Goal: Task Accomplishment & Management: Use online tool/utility

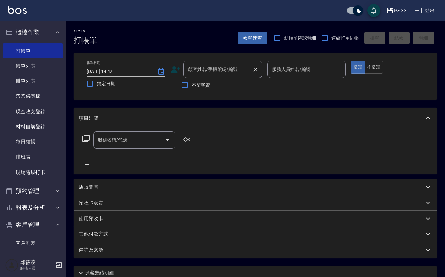
scroll to position [5, 0]
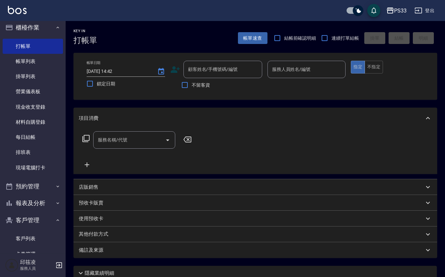
click at [174, 73] on icon at bounding box center [175, 69] width 9 height 7
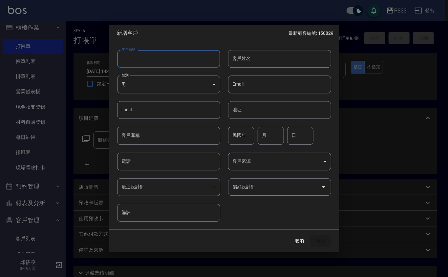
click at [175, 56] on input "客戶編號" at bounding box center [168, 59] width 103 height 18
click at [129, 56] on input "客戶編號" at bounding box center [168, 59] width 103 height 18
type input "251107"
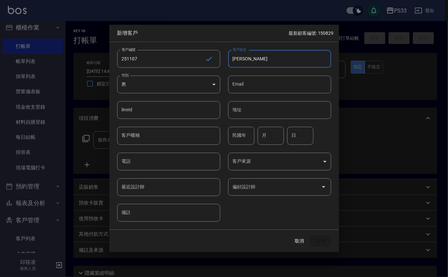
type input "[PERSON_NAME]"
type input "78"
type input "11"
type input "7"
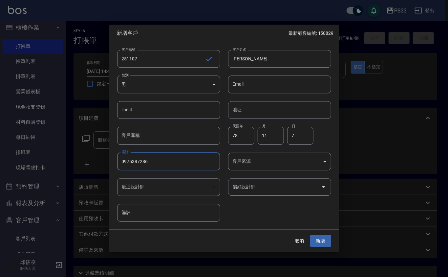
type input "0975387286"
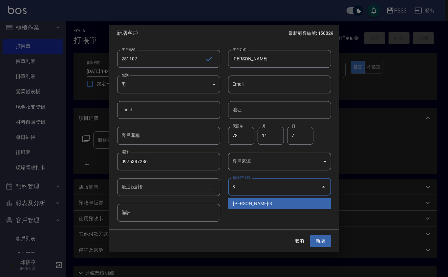
type input "[PERSON_NAME]"
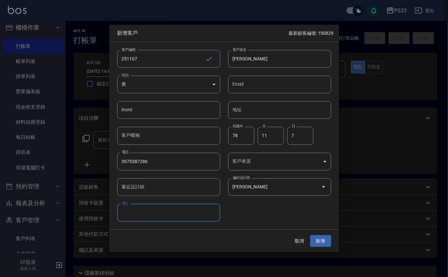
click at [310, 235] on button "新增" at bounding box center [320, 241] width 21 height 12
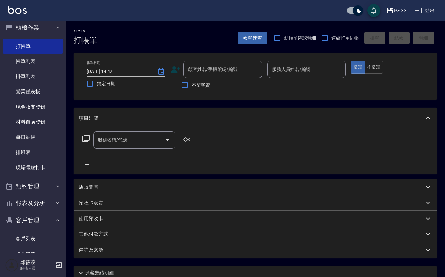
click at [174, 67] on icon at bounding box center [175, 69] width 9 height 7
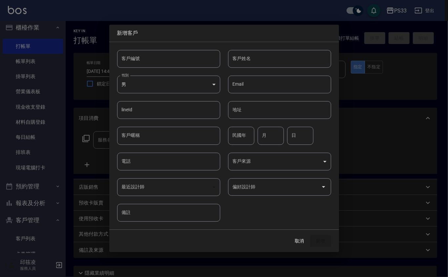
drag, startPoint x: 174, startPoint y: 67, endPoint x: 174, endPoint y: 57, distance: 10.2
click at [174, 57] on input "客戶編號" at bounding box center [168, 59] width 103 height 18
type input "180713"
type input "丘[PERSON_NAME]"
type input "72"
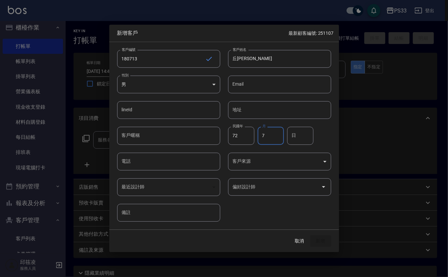
type input "7"
type input "13"
type input "0988370873"
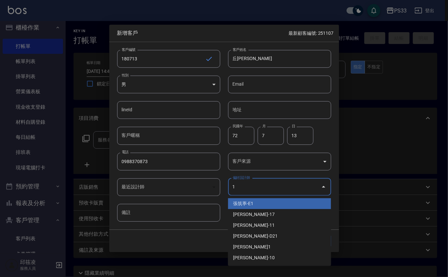
type input "張筑葶"
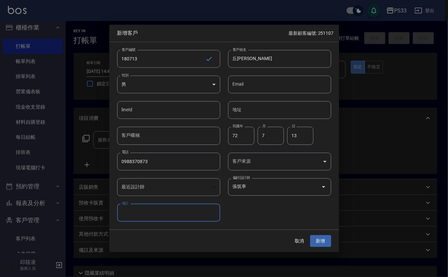
click at [310, 235] on button "新增" at bounding box center [320, 241] width 21 height 12
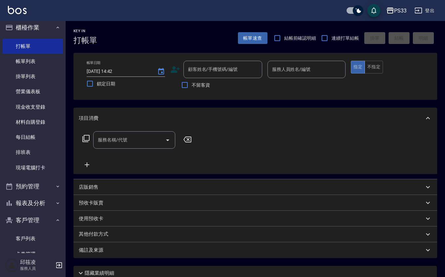
click at [176, 70] on icon at bounding box center [175, 70] width 10 height 10
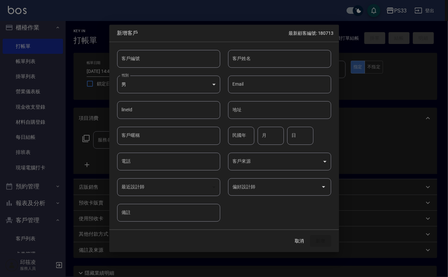
click at [174, 57] on input "客戶編號" at bounding box center [168, 59] width 103 height 18
type input "171209"
type input "[PERSON_NAME]"
type input "78"
type input "12"
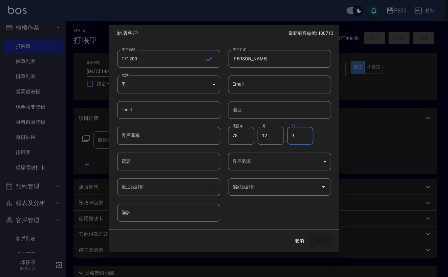
type input "9"
type input "0988860258"
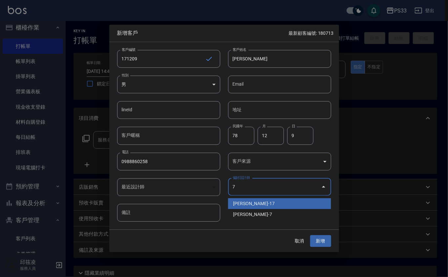
type input "張嘉珮"
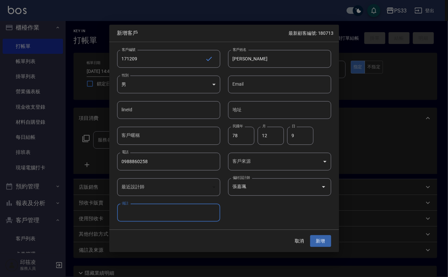
click at [310, 235] on button "新增" at bounding box center [320, 241] width 21 height 12
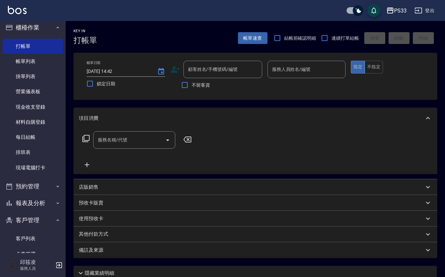
click at [174, 66] on icon at bounding box center [175, 69] width 9 height 7
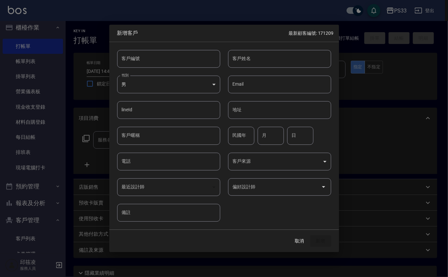
click at [173, 54] on input "客戶編號" at bounding box center [168, 59] width 103 height 18
type input "010212"
click at [300, 59] on div at bounding box center [224, 138] width 448 height 277
click at [288, 57] on input "客戶姓名" at bounding box center [279, 59] width 103 height 18
type input "[PERSON_NAME]"
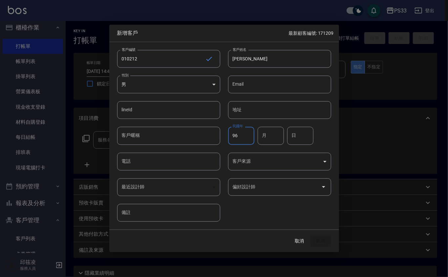
type input "96"
type input "1"
type input "2"
type input "12"
type input "0966492628"
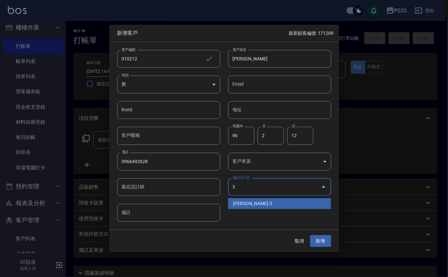
type input "[PERSON_NAME]"
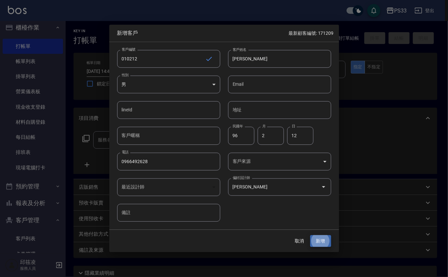
click at [310, 235] on button "新增" at bounding box center [320, 241] width 21 height 12
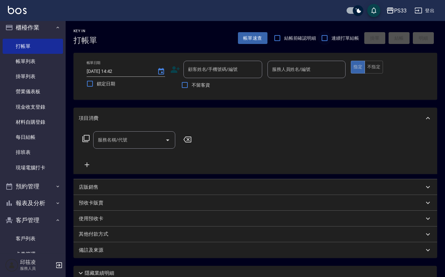
click at [323, 37] on input "連續打單結帳" at bounding box center [325, 38] width 14 height 14
checkbox input "true"
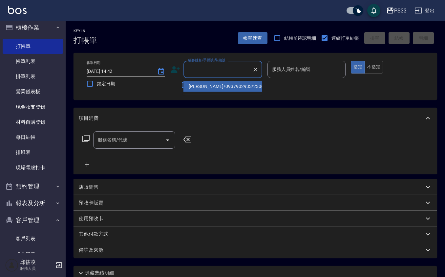
click at [223, 65] on input "顧客姓名/手機號碼/編號" at bounding box center [218, 69] width 63 height 11
type input "[PERSON_NAME]/0937902933/230620"
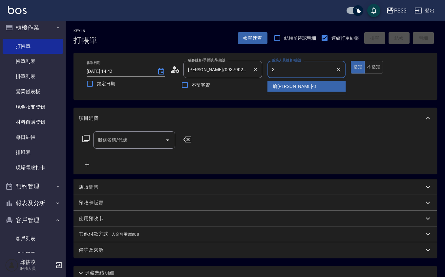
type input "[PERSON_NAME]-3"
type button "true"
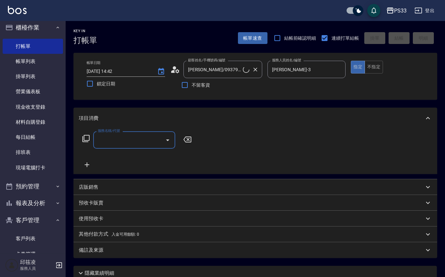
type input "Pinky/0930017010/3"
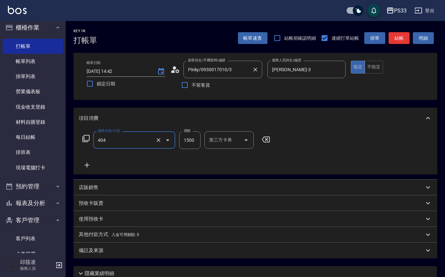
type input "設計染髮(404)"
type input "1899"
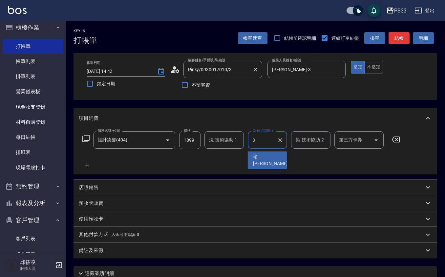
type input "[PERSON_NAME]-3"
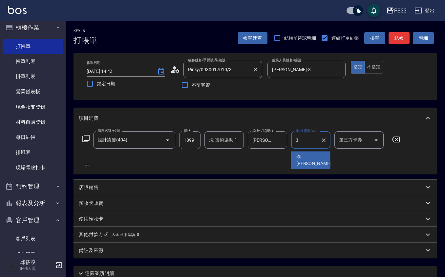
type input "[PERSON_NAME]-3"
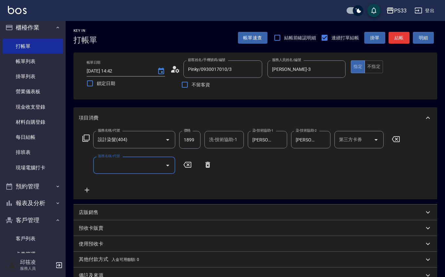
scroll to position [0, 0]
type input "[DATE] 19:18"
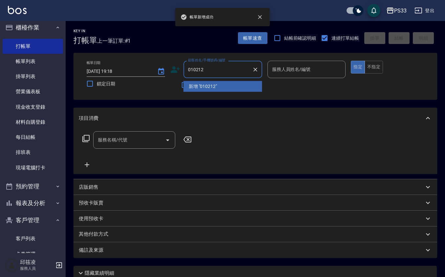
type input "010212"
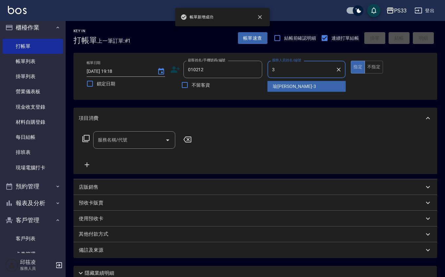
type input "[PERSON_NAME]-3"
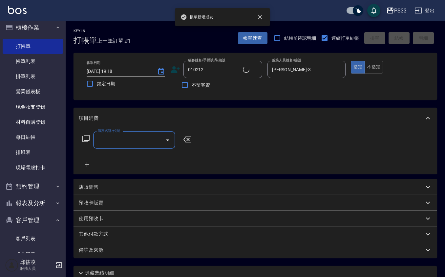
type input "[PERSON_NAME]/0966492628/010212"
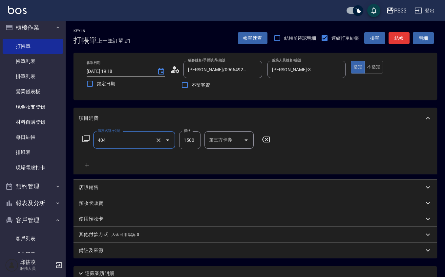
type input "設計染髮(404)"
type input "12989"
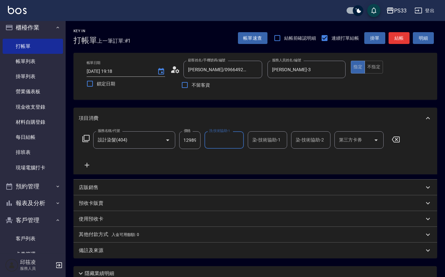
scroll to position [0, 0]
type input "[PERSON_NAME]-3"
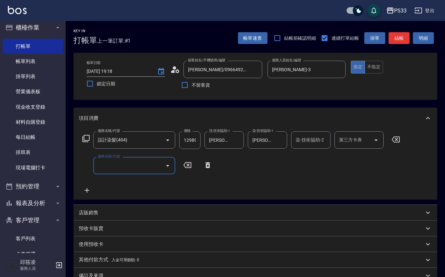
click at [194, 139] on input "12989" at bounding box center [189, 140] width 21 height 18
type input "1299"
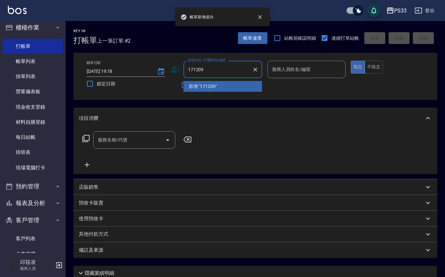
type input "171209"
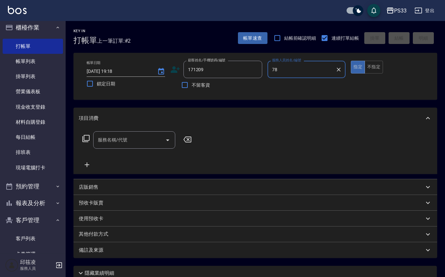
type input "78"
click at [351, 61] on button "指定" at bounding box center [358, 67] width 14 height 13
type input "[PERSON_NAME]/0988860258/171209"
click at [339, 74] on input "服務人員姓名/編號" at bounding box center [307, 69] width 73 height 11
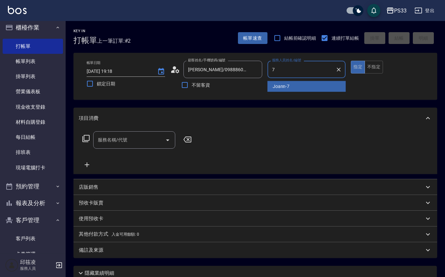
type input "Joann-7"
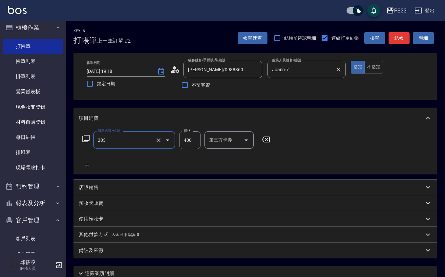
type input "指定單剪(203)"
type input "200"
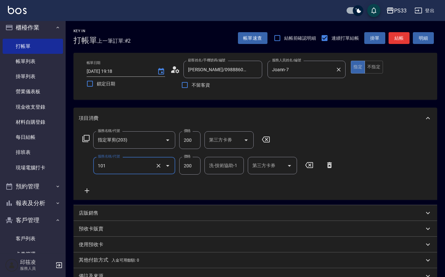
type input "洗髮(101)"
type input "300"
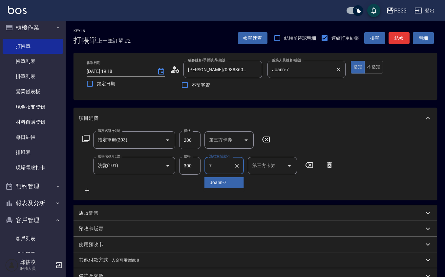
type input "Joann-7"
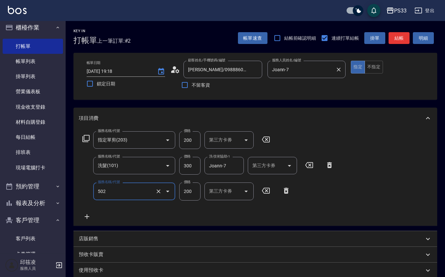
type input "自備護髮(502)"
type input "1000"
type input "8"
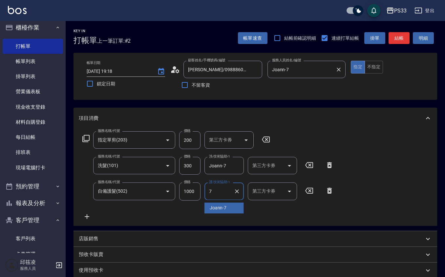
type input "Joann-7"
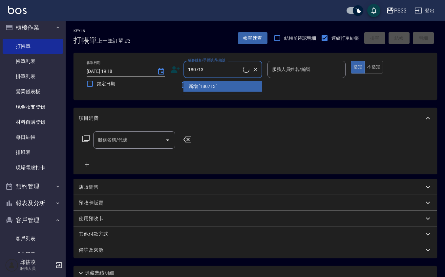
type input "180713"
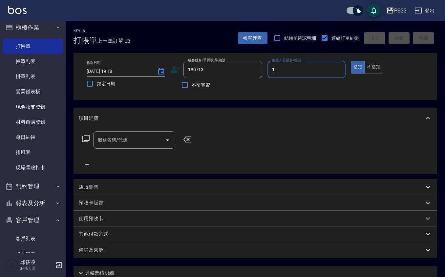
type input "Rube-1"
type input "[PERSON_NAME]/0988370873/180713"
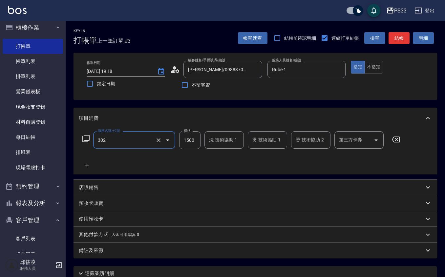
type input "設計燙髮(302)"
type input "1299"
type input "Rube-1"
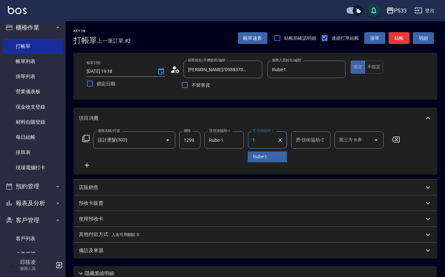
type input "Rube-1"
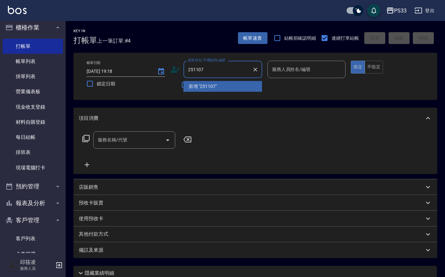
type input "251107"
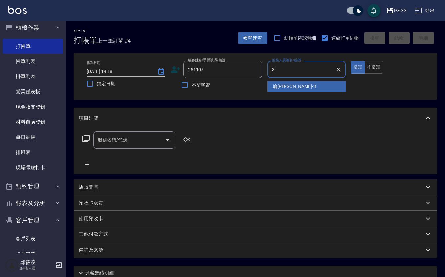
type input "[PERSON_NAME]-3"
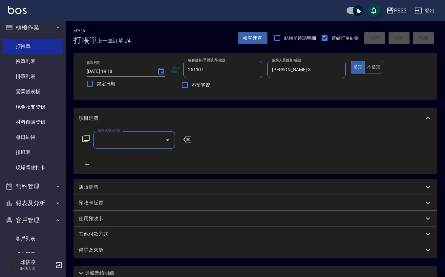
type input "[PERSON_NAME]/0975387286/251107"
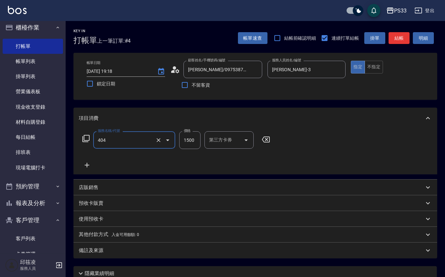
type input "設計染髮(404)"
type input "1299"
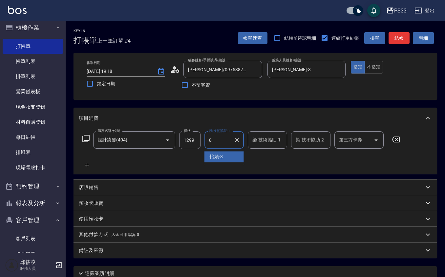
type input "怡媜-8"
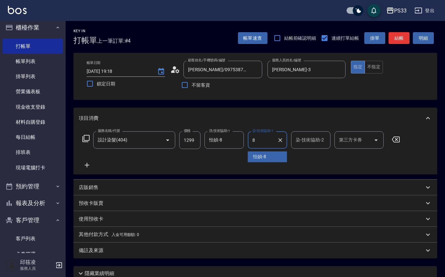
type input "怡媜-8"
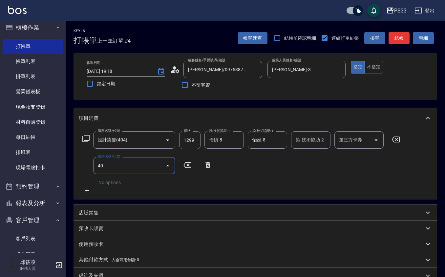
type input "4"
type input "10束挑染(402)"
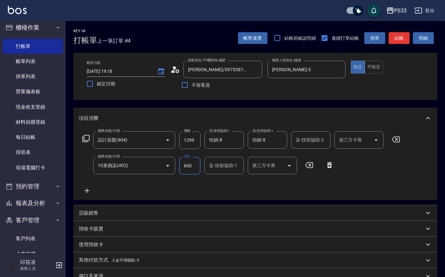
type input "600"
type input "怡媜-8"
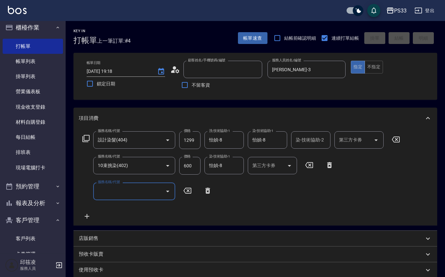
type input "[DATE] 19:19"
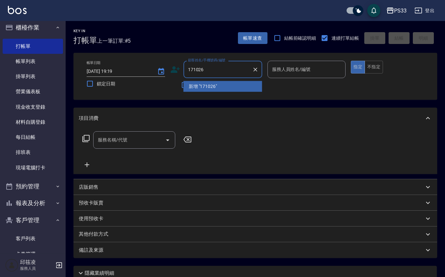
type input "171026"
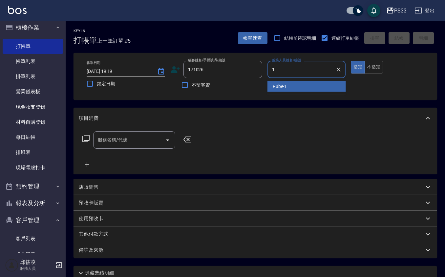
type input "Rube-1"
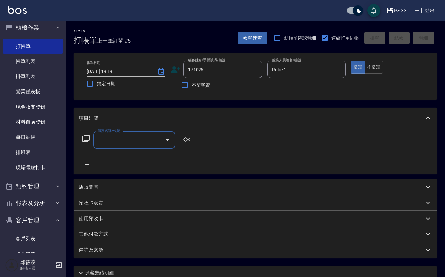
type input "[PERSON_NAME]/0963617991/171026"
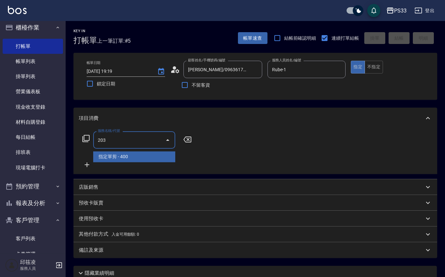
type input "指定單剪(203)"
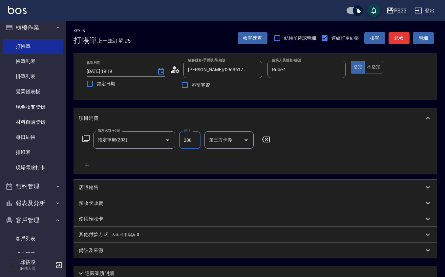
type input "200"
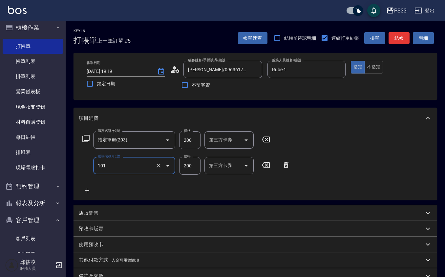
type input "洗髮(101)"
click at [329, 162] on icon at bounding box center [329, 165] width 5 height 6
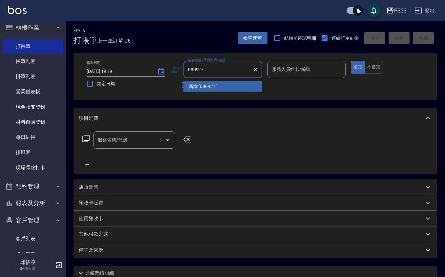
type input "080927"
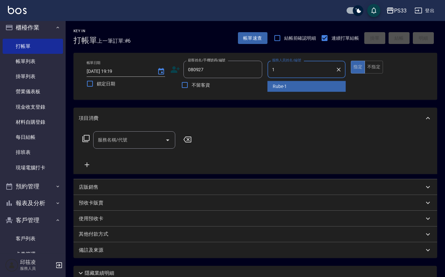
type input "Rube-1"
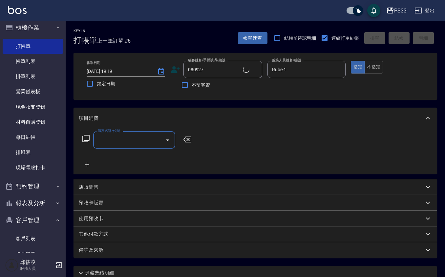
type input "[PERSON_NAME]/0916896953/080927"
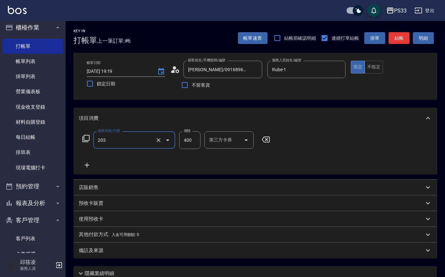
type input "指定單剪(203)"
type input "200"
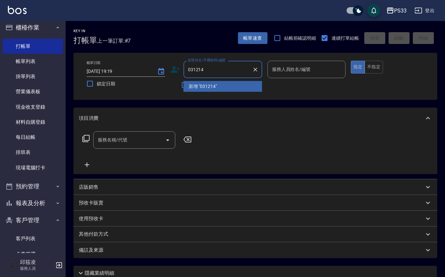
type input "031214"
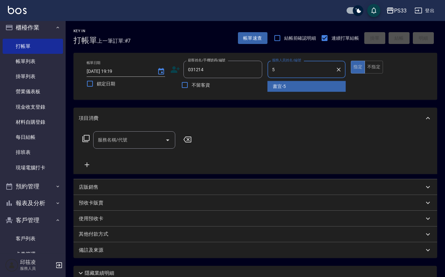
type input "書宜-5"
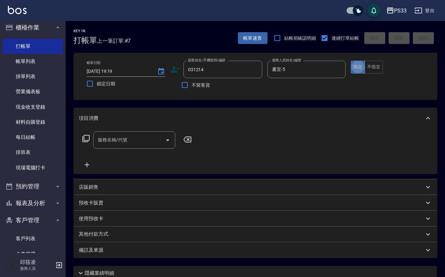
type input "[PERSON_NAME]/0953641068/031214"
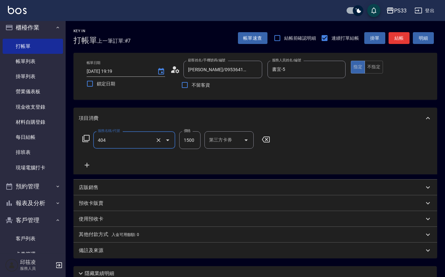
type input "設計染髮(404)"
type input "3500"
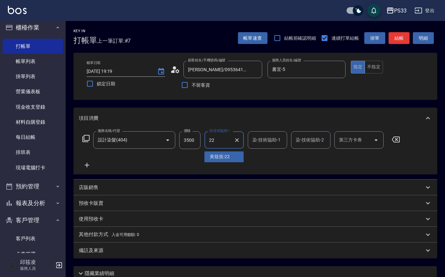
type input "[PERSON_NAME]-22"
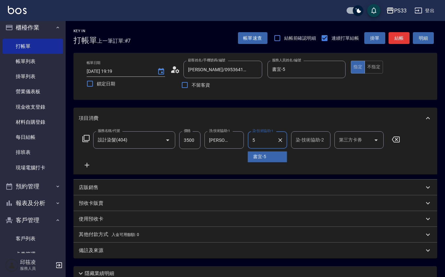
type input "書宜-5"
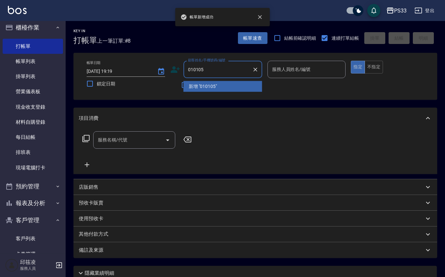
type input "010105"
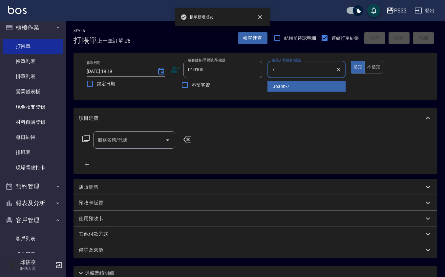
type input "Joann-7"
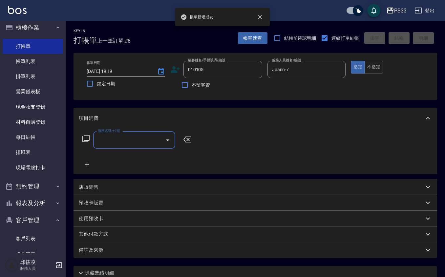
type input "[PERSON_NAME]/0903765044/010105"
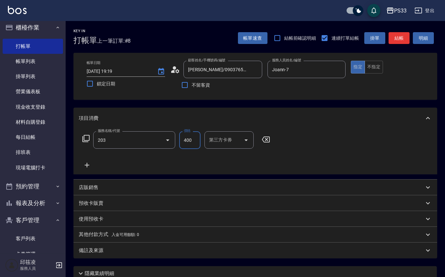
type input "指定單剪(203)"
type input "250"
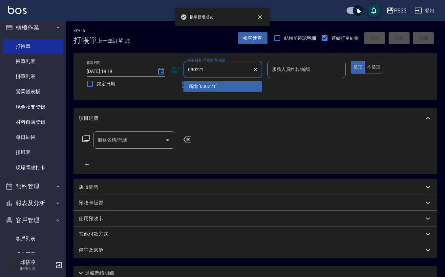
type input "030221"
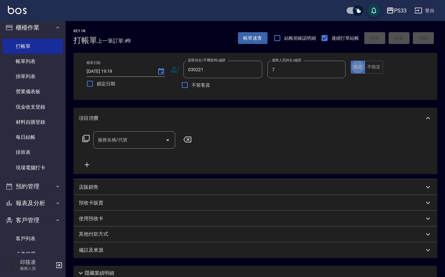
type input "Joann-7"
type input "[PERSON_NAME]/0912923865/030221"
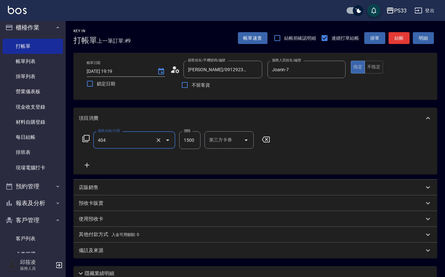
type input "設計染髮(404)"
type input "3500"
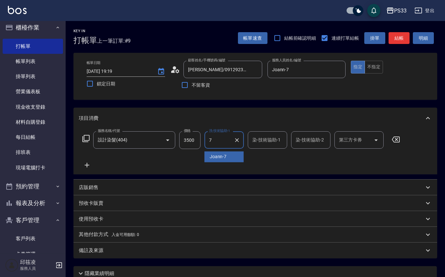
type input "Joann-7"
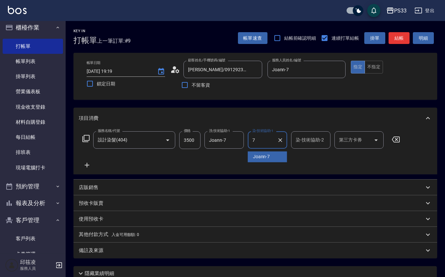
type input "Joann-7"
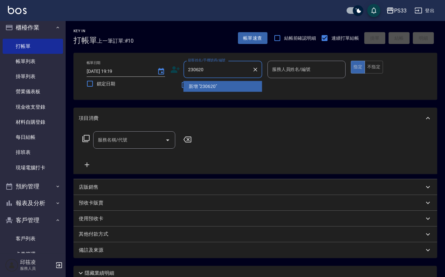
type input "230620"
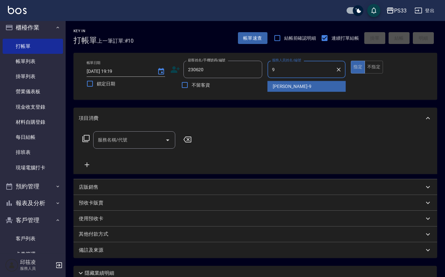
type input "苡軒-9"
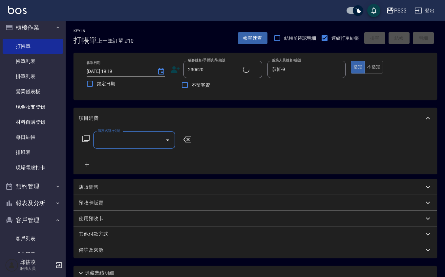
type input "[PERSON_NAME]/0937902933/230620"
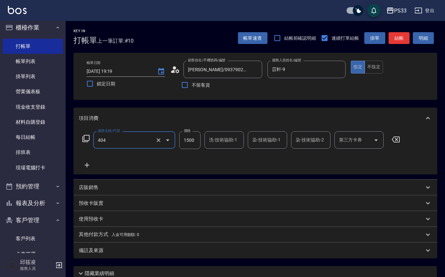
type input "設計染髮(404)"
type input "1099"
type input "苡軒-9"
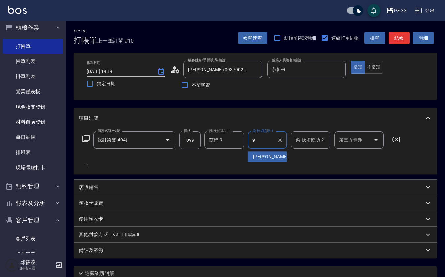
type input "苡軒-9"
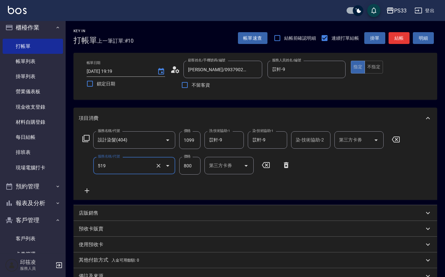
type input "C2花漾深層護髮/新(519)"
type input "1000"
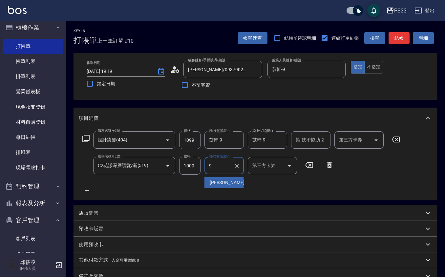
type input "苡軒-9"
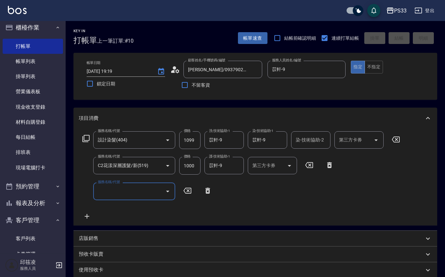
type input "[DATE] 19:20"
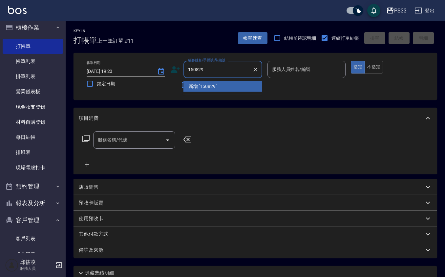
type input "150829"
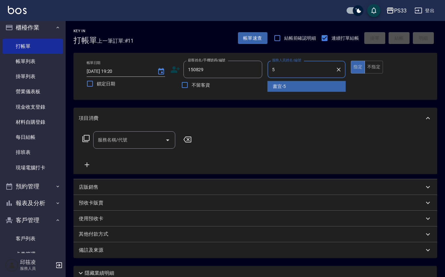
type input "書宜-5"
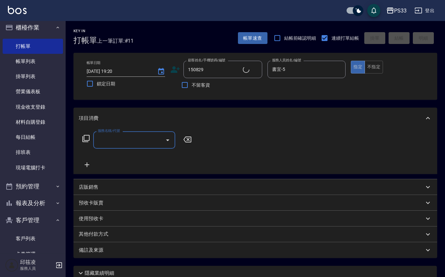
type input "[PERSON_NAME]/0936673051/150829"
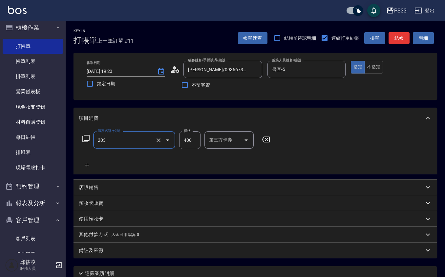
type input "指定單剪(203)"
type input "300"
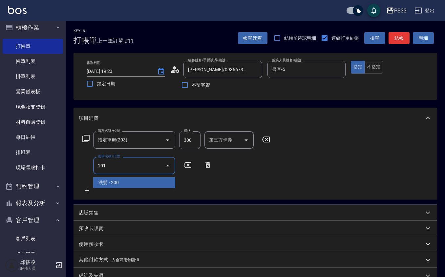
type input "洗髮(101)"
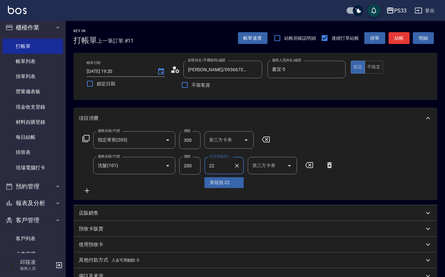
type input "[PERSON_NAME]-22"
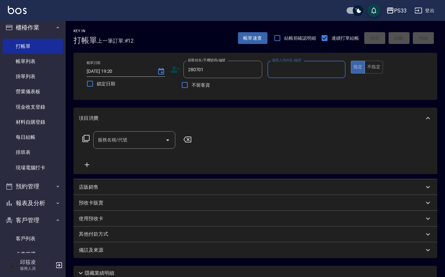
type input "280701"
type input "VIVI-6"
type input "[PERSON_NAME]/0972485533/280701"
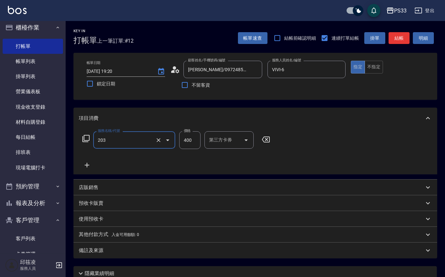
type input "指定單剪(203)"
type input "300"
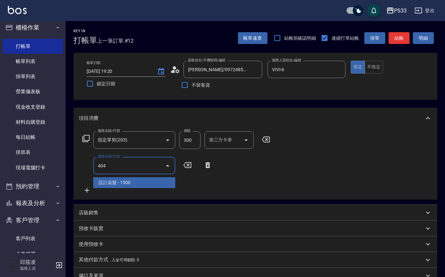
type input "設計染髮(404)"
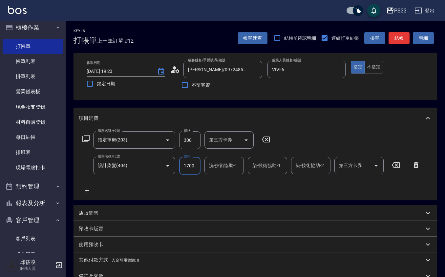
type input "1700"
type input "怡媜-8"
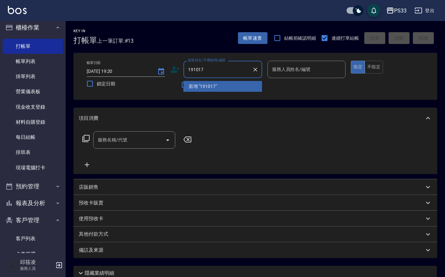
type input "191017"
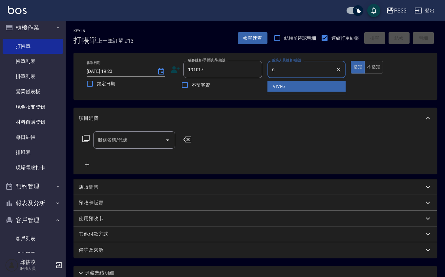
type input "VIVI-6"
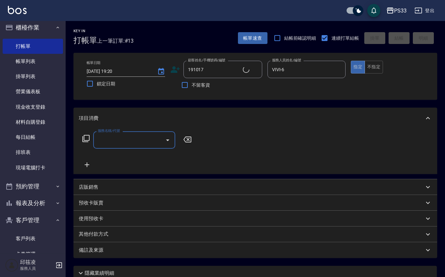
type input "[PERSON_NAME]/0978651017/191017"
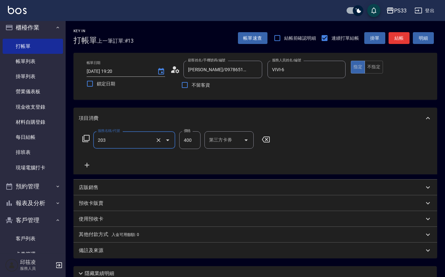
type input "指定單剪(203)"
type input "300"
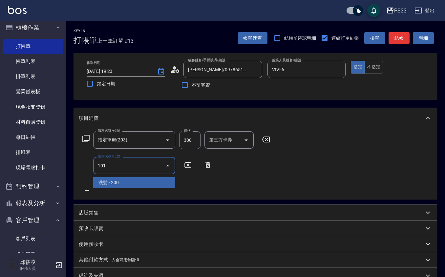
type input "洗髮(101)"
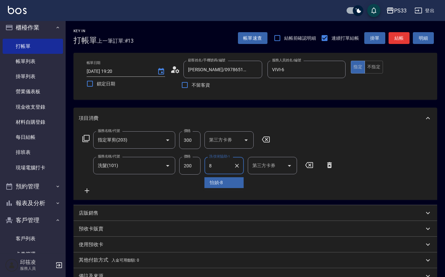
type input "怡媜-8"
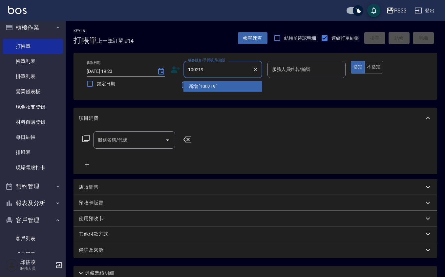
type input "100219"
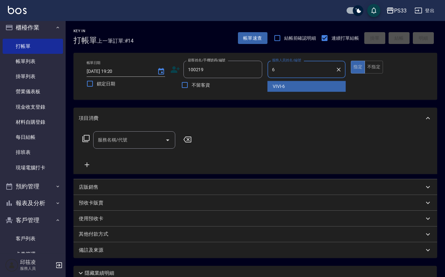
type input "VIVI-6"
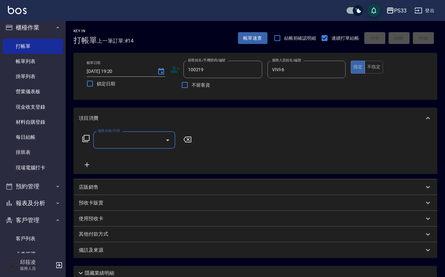
type input "[PERSON_NAME]/0932736650/100219"
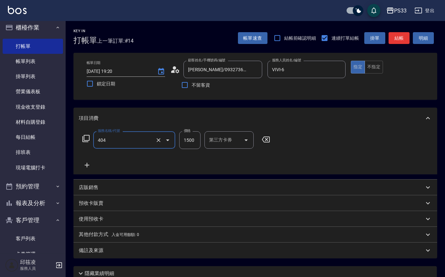
type input "設計染髮(404)"
type input "3000"
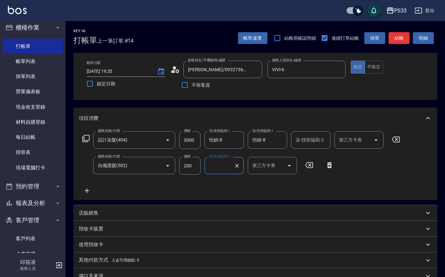
click at [193, 168] on input "200" at bounding box center [189, 166] width 21 height 18
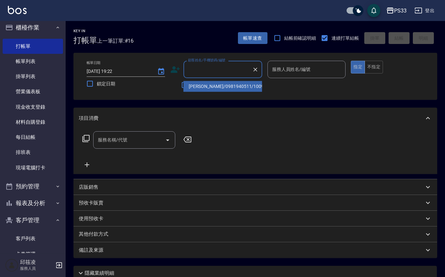
click at [207, 66] on input "顧客姓名/手機號碼/編號" at bounding box center [218, 69] width 63 height 11
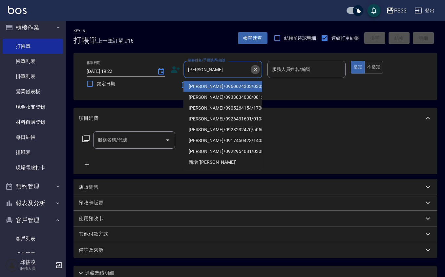
click at [255, 68] on icon "Clear" at bounding box center [255, 69] width 7 height 7
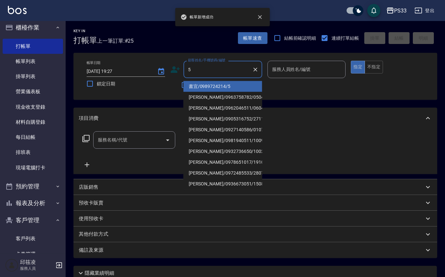
drag, startPoint x: 227, startPoint y: 60, endPoint x: 233, endPoint y: 72, distance: 13.2
click at [233, 72] on div "顧客姓名/手機號碼/編號 5 顧客姓名/手機號碼/編號" at bounding box center [223, 69] width 79 height 17
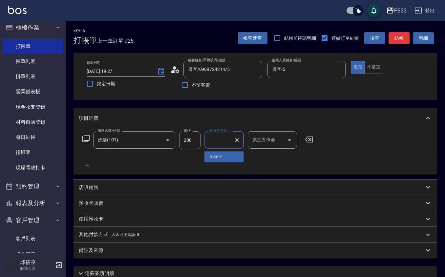
click at [195, 134] on input "200" at bounding box center [189, 140] width 21 height 18
click at [195, 133] on input "200" at bounding box center [189, 140] width 21 height 18
click at [222, 139] on input "洗-技術協助-1" at bounding box center [225, 139] width 34 height 11
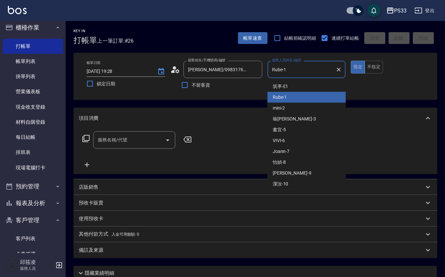
click at [319, 65] on input "Rube-1" at bounding box center [302, 69] width 63 height 11
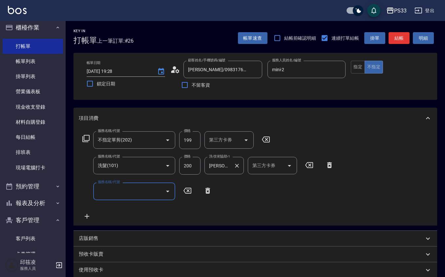
click at [230, 171] on div "[PERSON_NAME]-3 洗-技術協助-1" at bounding box center [224, 165] width 39 height 17
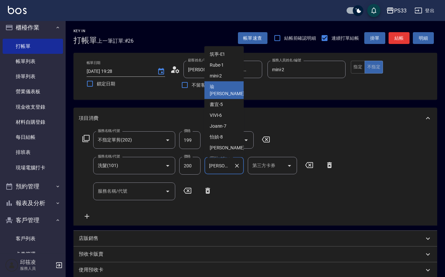
click at [230, 171] on div "[PERSON_NAME]-3 洗-技術協助-1" at bounding box center [224, 165] width 39 height 17
click at [229, 171] on input "[PERSON_NAME]-3" at bounding box center [220, 165] width 24 height 11
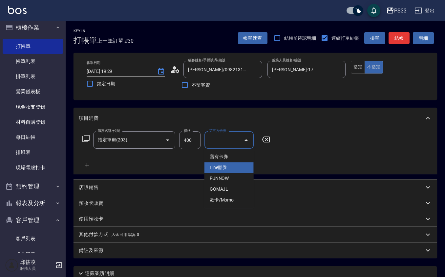
click at [193, 139] on input "400" at bounding box center [189, 140] width 21 height 18
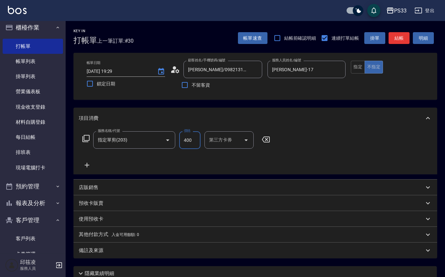
click at [194, 139] on input "400" at bounding box center [189, 140] width 21 height 18
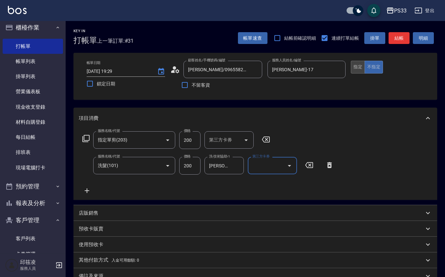
click at [359, 63] on button "指定" at bounding box center [358, 67] width 14 height 13
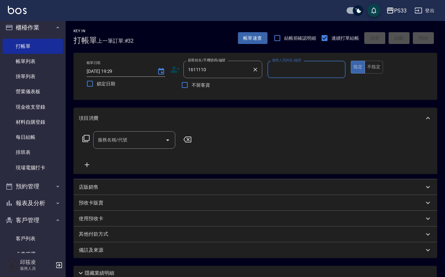
click at [201, 69] on input "1611110" at bounding box center [218, 69] width 63 height 11
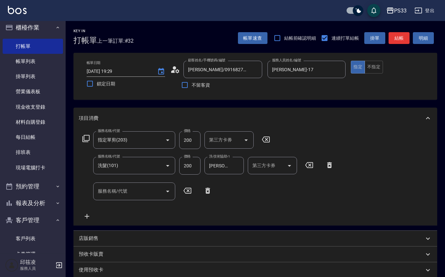
click at [104, 242] on div "店販銷售" at bounding box center [256, 239] width 364 height 16
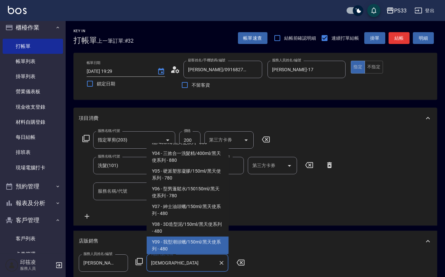
scroll to position [69, 0]
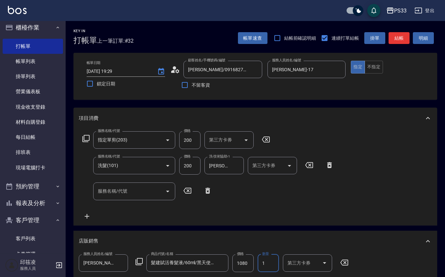
click at [244, 269] on input "1080" at bounding box center [243, 264] width 21 height 18
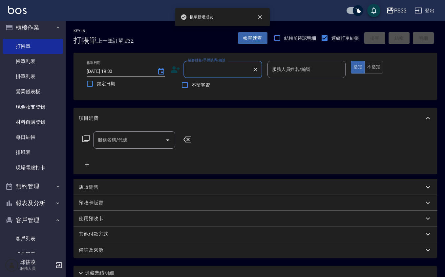
scroll to position [0, 0]
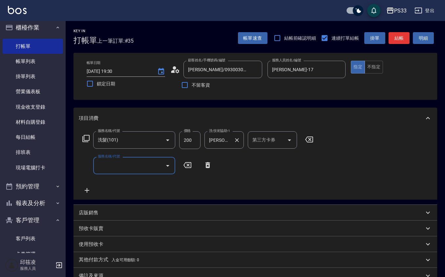
click at [223, 141] on input "[PERSON_NAME]-17" at bounding box center [220, 139] width 24 height 11
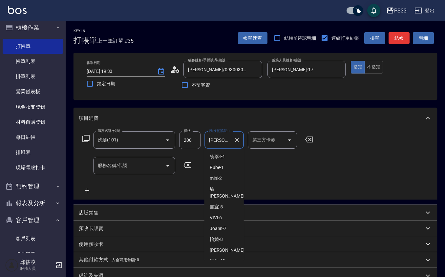
click at [223, 141] on input "[PERSON_NAME]-17" at bounding box center [220, 139] width 24 height 11
click at [223, 140] on input "[PERSON_NAME]-17" at bounding box center [220, 139] width 24 height 11
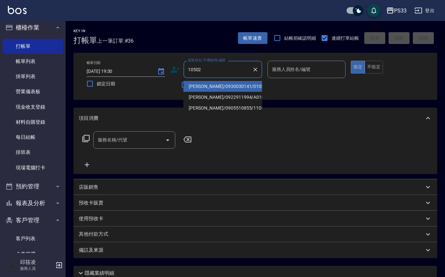
click at [236, 67] on input "10502" at bounding box center [218, 69] width 63 height 11
click at [255, 87] on li "[PERSON_NAME]/0930030141/010502" at bounding box center [223, 86] width 79 height 11
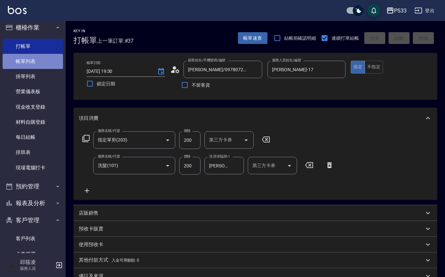
click at [39, 61] on link "帳單列表" at bounding box center [33, 61] width 60 height 15
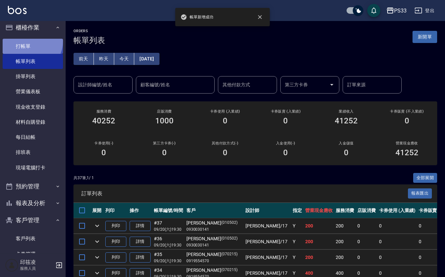
click at [31, 42] on link "打帳單" at bounding box center [33, 46] width 60 height 15
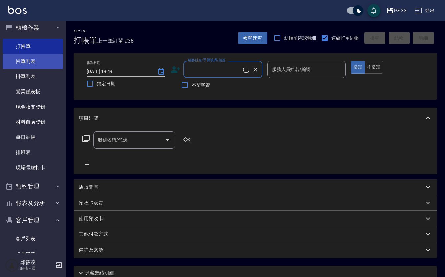
click at [33, 62] on link "帳單列表" at bounding box center [33, 61] width 60 height 15
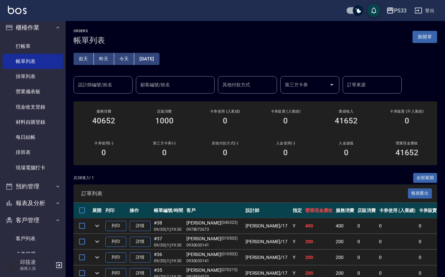
click at [105, 83] on input "設計師編號/姓名" at bounding box center [103, 84] width 53 height 11
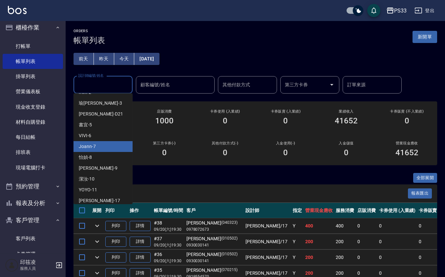
scroll to position [44, 0]
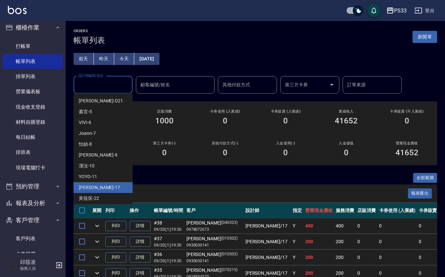
click at [101, 184] on div "[PERSON_NAME] -17" at bounding box center [103, 187] width 59 height 11
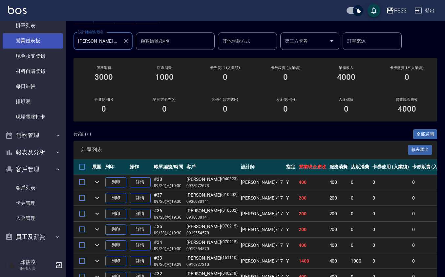
scroll to position [0, 0]
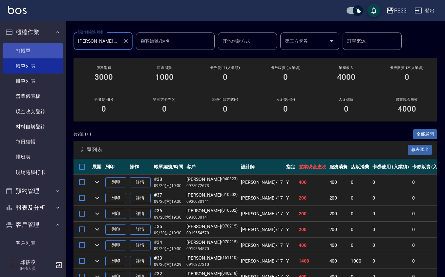
click at [26, 47] on link "打帳單" at bounding box center [33, 50] width 60 height 15
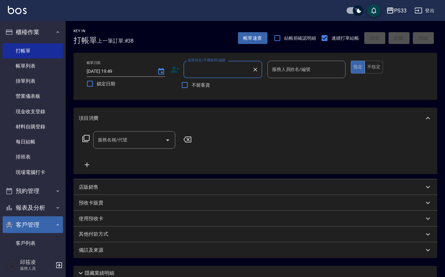
scroll to position [44, 0]
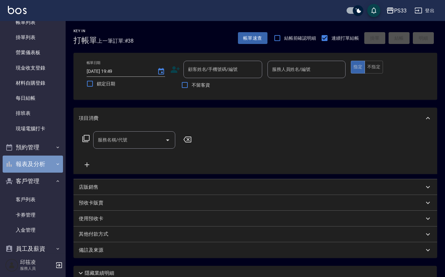
click at [38, 163] on button "報表及分析" at bounding box center [33, 164] width 60 height 17
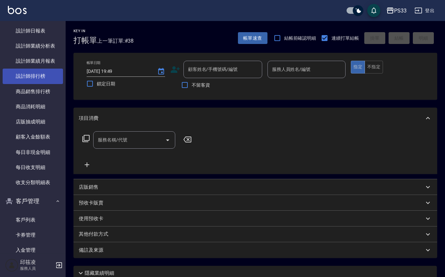
scroll to position [334, 0]
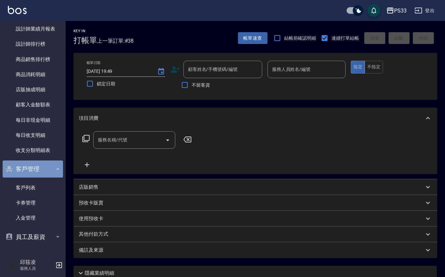
click at [37, 167] on button "客戶管理" at bounding box center [33, 169] width 60 height 17
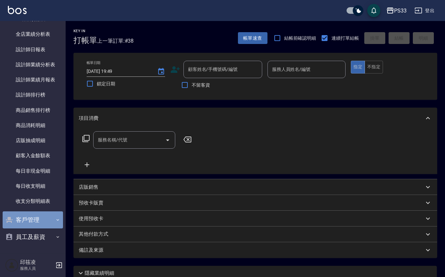
click at [43, 223] on button "客戶管理" at bounding box center [33, 220] width 60 height 17
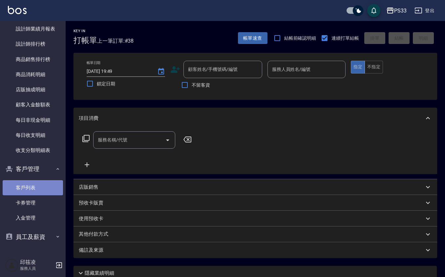
click at [34, 182] on link "客戶列表" at bounding box center [33, 187] width 60 height 15
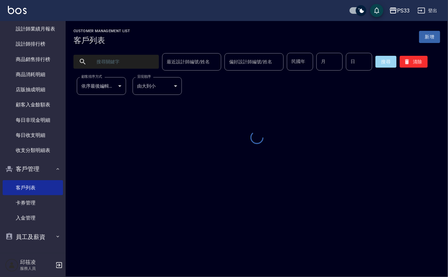
click at [125, 60] on input "text" at bounding box center [123, 62] width 62 height 18
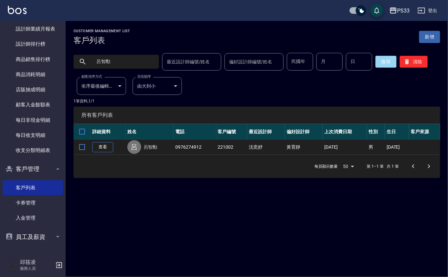
click at [110, 62] on input "呂智勳" at bounding box center [123, 62] width 62 height 18
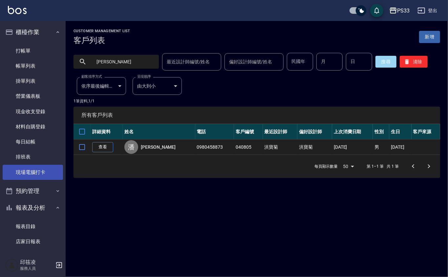
drag, startPoint x: 31, startPoint y: 167, endPoint x: 29, endPoint y: 171, distance: 4.0
click at [31, 167] on link "現場電腦打卡" at bounding box center [33, 172] width 60 height 15
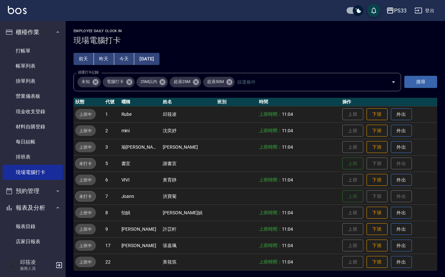
scroll to position [1, 0]
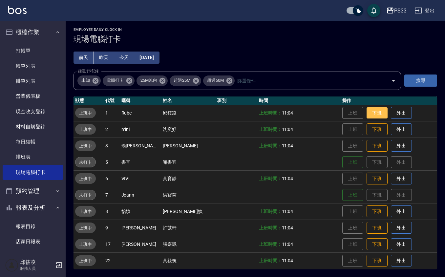
click at [367, 112] on button "下班" at bounding box center [377, 112] width 21 height 11
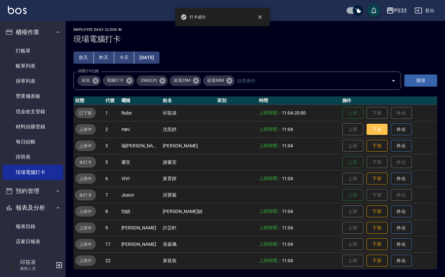
click at [367, 129] on button "下班" at bounding box center [377, 129] width 21 height 11
click at [367, 141] on button "下班" at bounding box center [377, 145] width 21 height 11
click at [367, 174] on button "下班" at bounding box center [377, 178] width 21 height 11
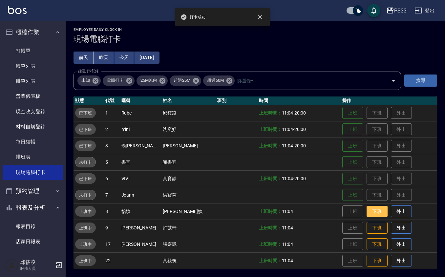
click at [367, 210] on button "下班" at bounding box center [377, 211] width 21 height 11
click at [367, 225] on button "下班" at bounding box center [377, 227] width 21 height 11
click at [367, 241] on button "下班" at bounding box center [377, 244] width 21 height 11
click at [367, 244] on button "下班" at bounding box center [377, 244] width 21 height 11
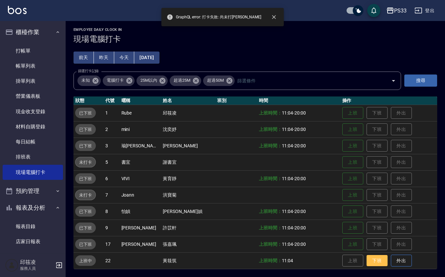
click at [367, 260] on button "下班" at bounding box center [377, 260] width 21 height 11
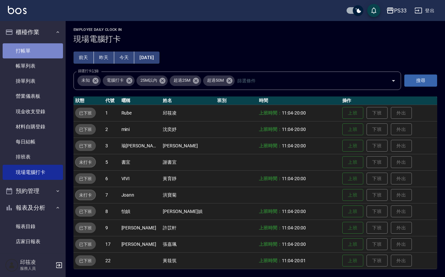
click at [44, 45] on link "打帳單" at bounding box center [33, 50] width 60 height 15
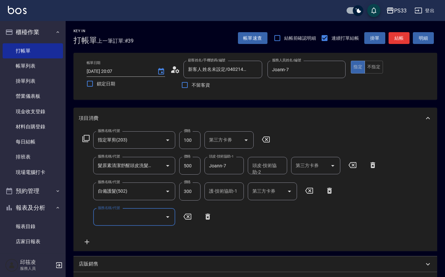
click at [230, 189] on input "護-技術協助-1" at bounding box center [225, 191] width 34 height 11
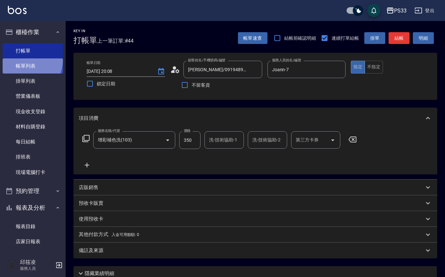
click at [18, 58] on link "帳單列表" at bounding box center [33, 65] width 60 height 15
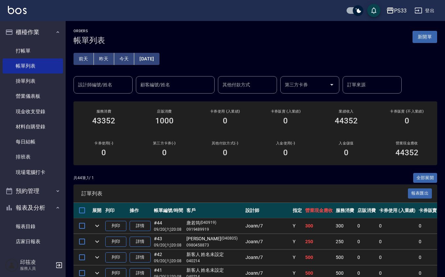
click at [140, 224] on link "詳情" at bounding box center [140, 226] width 21 height 10
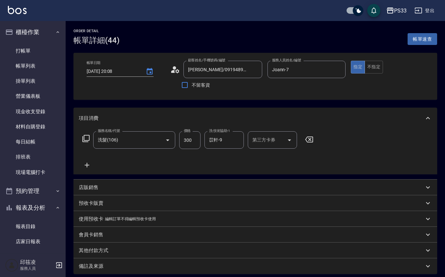
click at [92, 165] on icon at bounding box center [87, 165] width 16 height 8
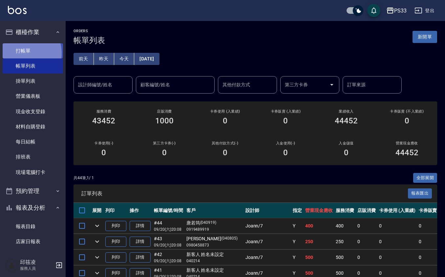
click at [22, 53] on link "打帳單" at bounding box center [33, 50] width 60 height 15
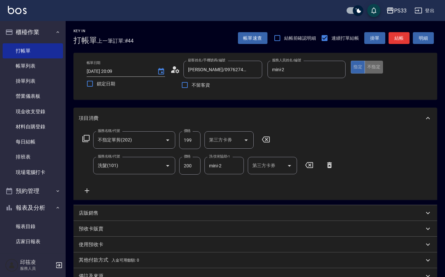
drag, startPoint x: 368, startPoint y: 67, endPoint x: 357, endPoint y: 74, distance: 13.1
click at [368, 68] on button "不指定" at bounding box center [374, 67] width 18 height 13
click at [195, 141] on input "199" at bounding box center [189, 140] width 21 height 18
click at [190, 145] on input "199" at bounding box center [189, 140] width 21 height 18
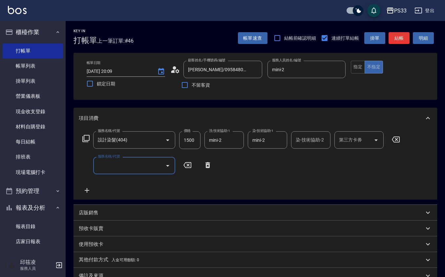
click at [168, 215] on div "店販銷售" at bounding box center [252, 213] width 346 height 7
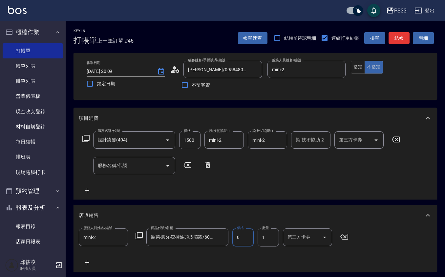
click at [250, 238] on input "0" at bounding box center [243, 238] width 21 height 18
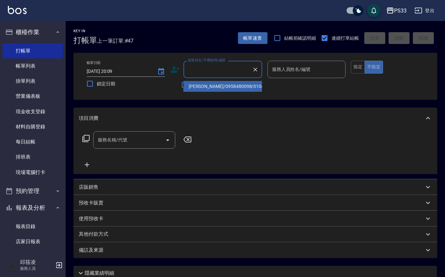
click at [215, 64] on div "顧客姓名/手機號碼/編號 顧客姓名/手機號碼/編號" at bounding box center [223, 69] width 79 height 17
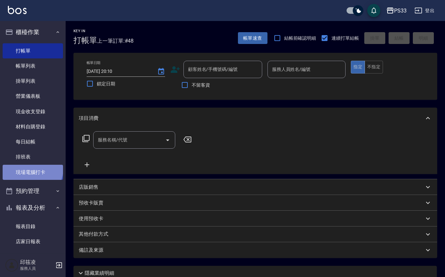
click at [32, 169] on link "現場電腦打卡" at bounding box center [33, 172] width 60 height 15
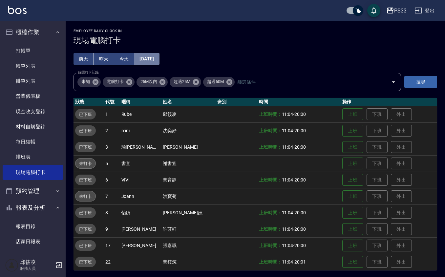
click at [152, 58] on button "[DATE]" at bounding box center [146, 59] width 25 height 12
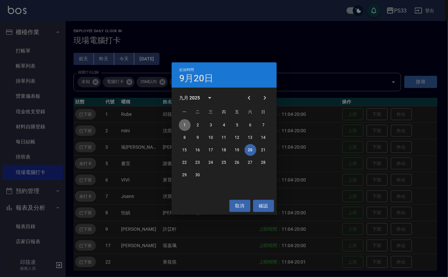
click at [186, 123] on button "1" at bounding box center [185, 125] width 12 height 12
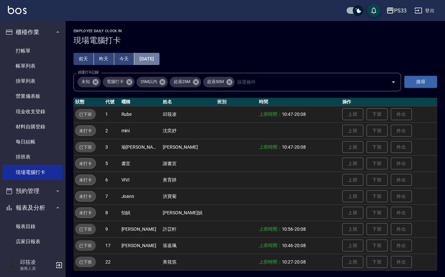
click at [148, 56] on button "[DATE]" at bounding box center [146, 59] width 25 height 12
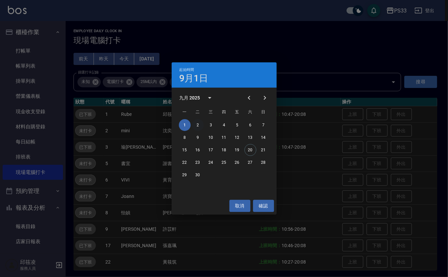
click at [200, 127] on button "2" at bounding box center [198, 125] width 12 height 12
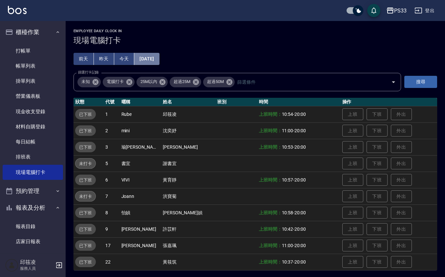
click at [141, 57] on button "[DATE]" at bounding box center [146, 59] width 25 height 12
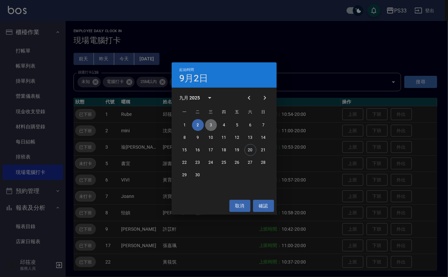
click at [212, 126] on button "3" at bounding box center [211, 125] width 12 height 12
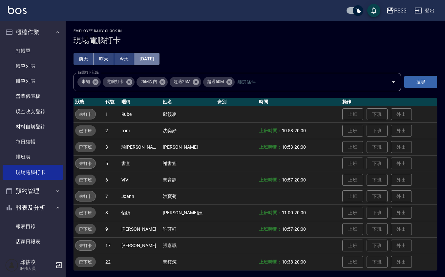
click at [150, 58] on button "[DATE]" at bounding box center [146, 59] width 25 height 12
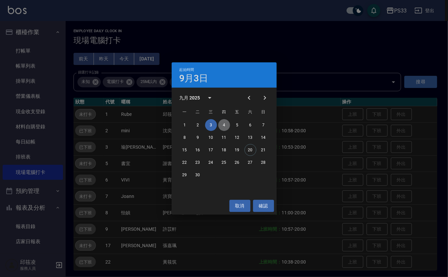
click at [222, 123] on button "4" at bounding box center [224, 125] width 12 height 12
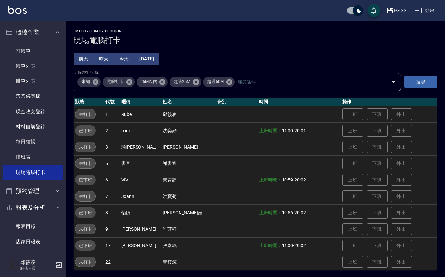
click at [154, 48] on div "Employee Daily Clock In 現場電腦打卡 [DATE] [DATE] [DATE] [DATE] 篩選打卡記錄 未知 電腦打卡 25M以內…" at bounding box center [256, 149] width 380 height 257
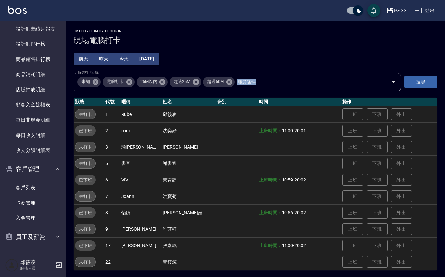
drag, startPoint x: 206, startPoint y: 59, endPoint x: 0, endPoint y: 298, distance: 314.6
click at [0, 277] on html "PS33 登出 櫃檯作業 打帳單 帳單列表 掛單列表 營業儀表板 現金收支登錄 材料自購登錄 每日結帳 排班表 現場電腦打卡 預約管理 預約管理 單日預約紀錄…" at bounding box center [222, 139] width 445 height 279
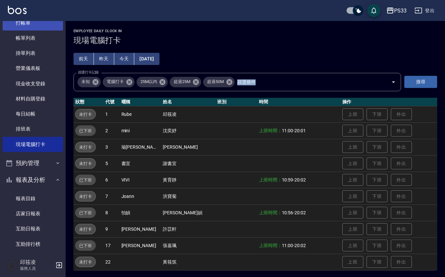
scroll to position [0, 0]
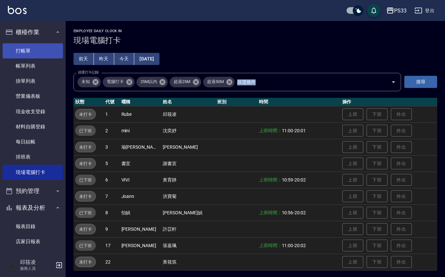
click at [37, 48] on link "打帳單" at bounding box center [33, 50] width 60 height 15
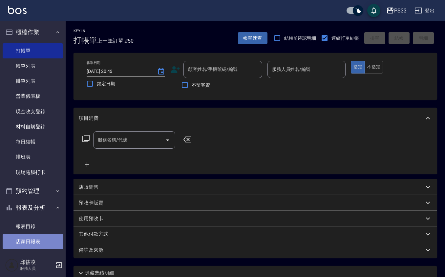
click at [52, 238] on link "店家日報表" at bounding box center [33, 241] width 60 height 15
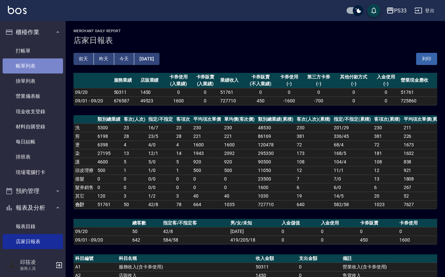
drag, startPoint x: 39, startPoint y: 72, endPoint x: 50, endPoint y: 58, distance: 17.0
click at [39, 72] on link "帳單列表" at bounding box center [33, 65] width 60 height 15
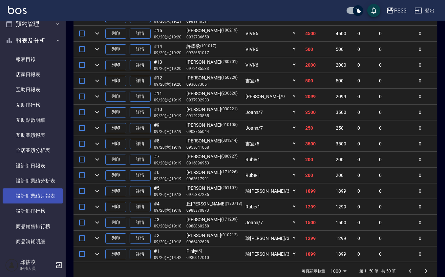
scroll to position [175, 0]
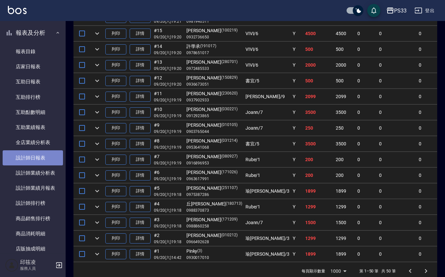
click at [40, 156] on link "設計師日報表" at bounding box center [33, 157] width 60 height 15
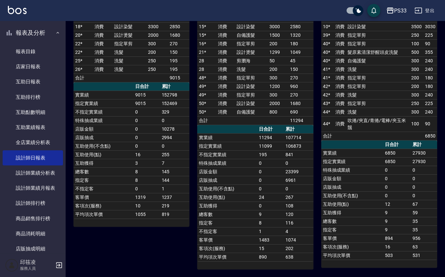
scroll to position [336, 0]
